Goal: Check status: Check status

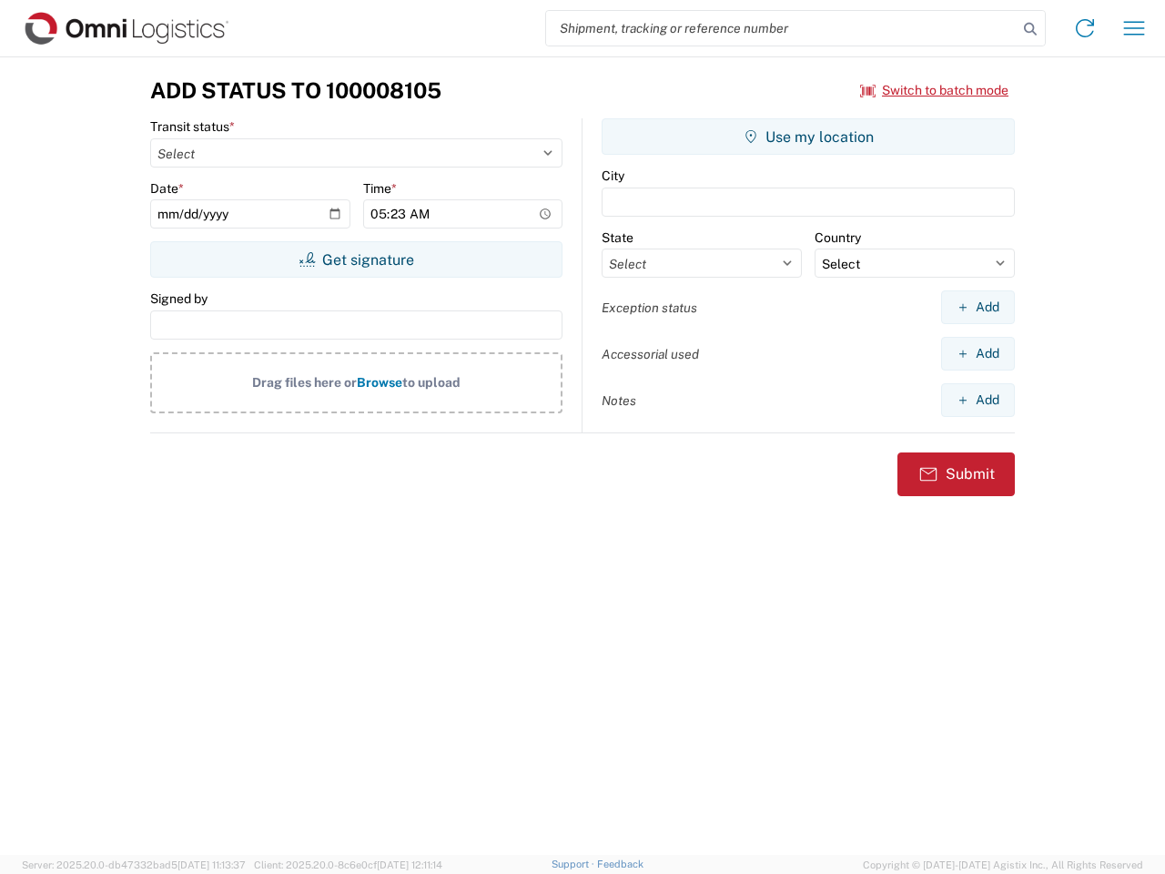
click at [782, 28] on input "search" at bounding box center [782, 28] width 472 height 35
click at [1031, 29] on icon at bounding box center [1030, 28] width 25 height 25
click at [1085, 28] on icon at bounding box center [1085, 28] width 29 height 29
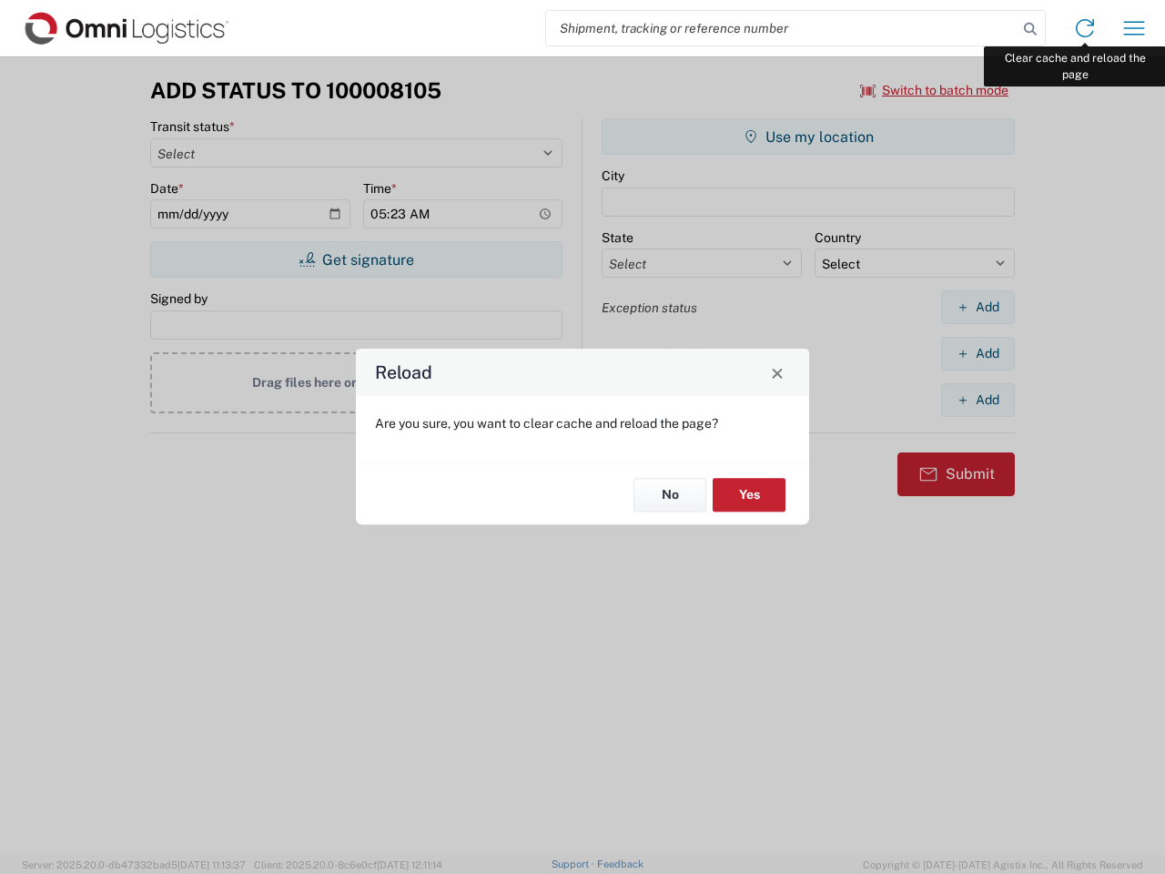
click at [1134, 28] on div "Reload Are you sure, you want to clear cache and reload the page? No Yes" at bounding box center [582, 437] width 1165 height 874
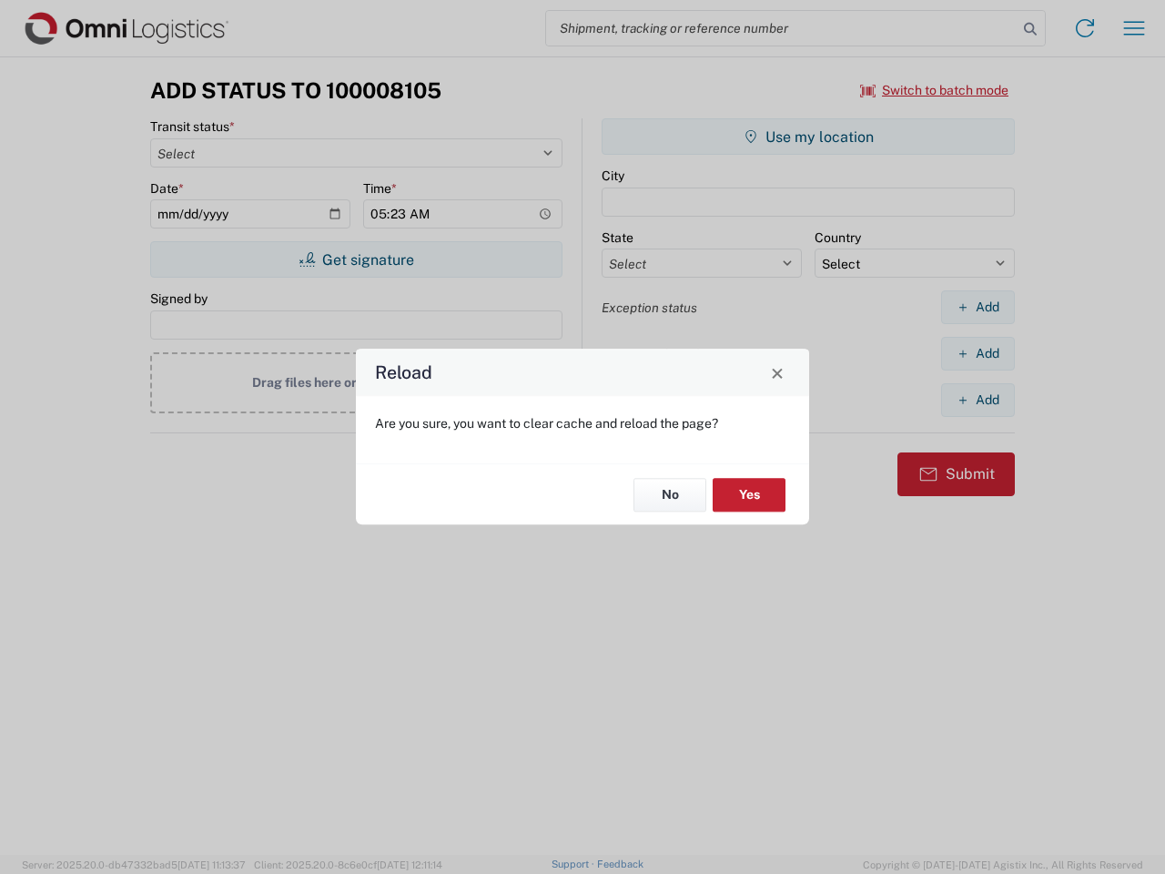
click at [935, 90] on div "Reload Are you sure, you want to clear cache and reload the page? No Yes" at bounding box center [582, 437] width 1165 height 874
click at [356, 259] on div "Reload Are you sure, you want to clear cache and reload the page? No Yes" at bounding box center [582, 437] width 1165 height 874
click at [808, 137] on div "Reload Are you sure, you want to clear cache and reload the page? No Yes" at bounding box center [582, 437] width 1165 height 874
click at [978, 307] on div "Reload Are you sure, you want to clear cache and reload the page? No Yes" at bounding box center [582, 437] width 1165 height 874
click at [978, 353] on div "Reload Are you sure, you want to clear cache and reload the page? No Yes" at bounding box center [582, 437] width 1165 height 874
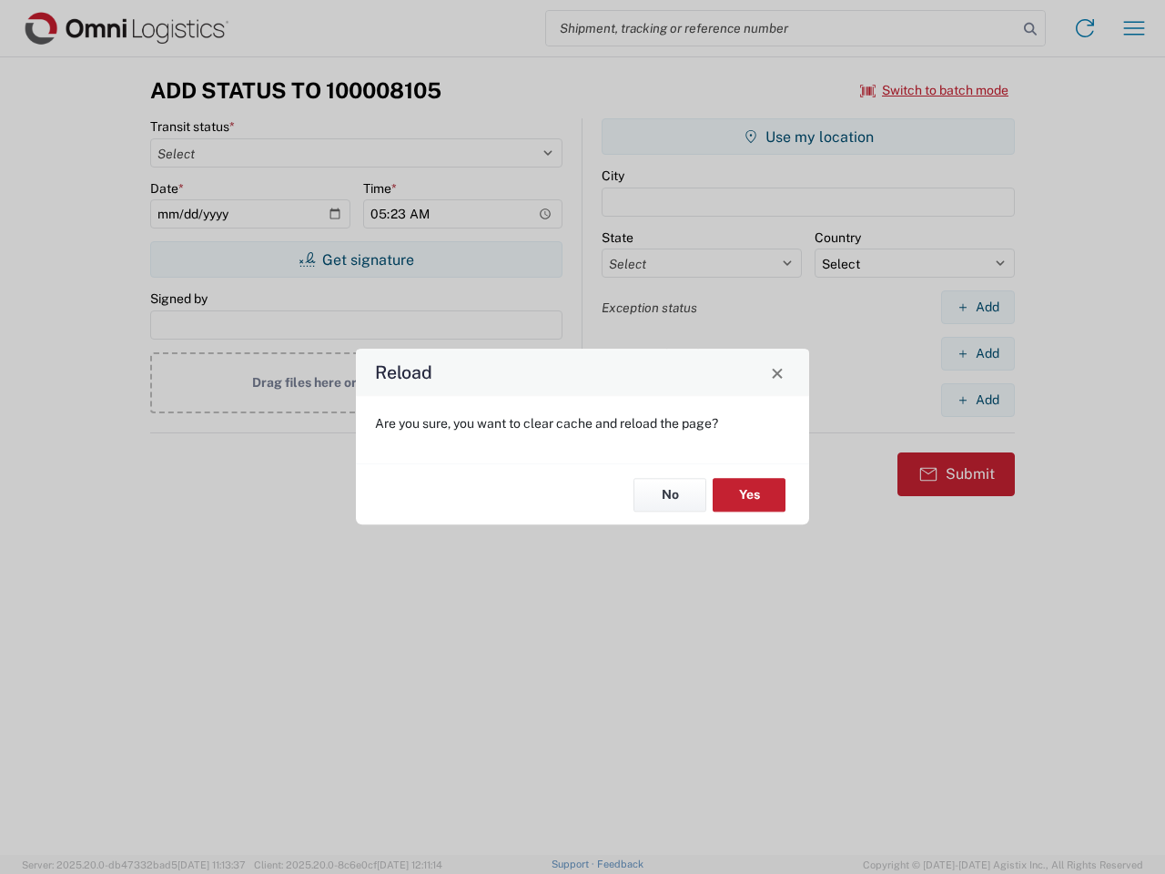
click at [978, 400] on div "Reload Are you sure, you want to clear cache and reload the page? No Yes" at bounding box center [582, 437] width 1165 height 874
